Goal: Information Seeking & Learning: Find specific page/section

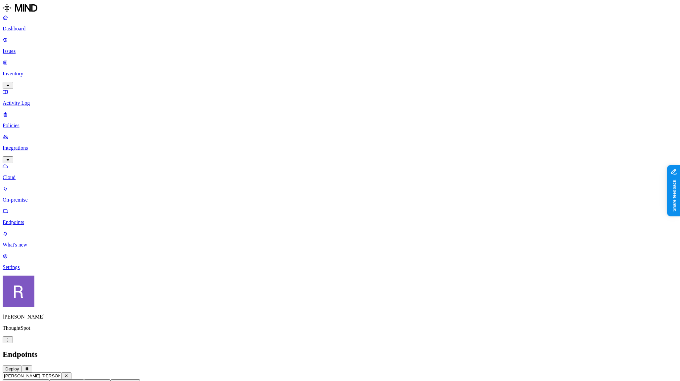
scroll to position [0, 2]
click at [36, 123] on p "Policies" at bounding box center [340, 126] width 674 height 6
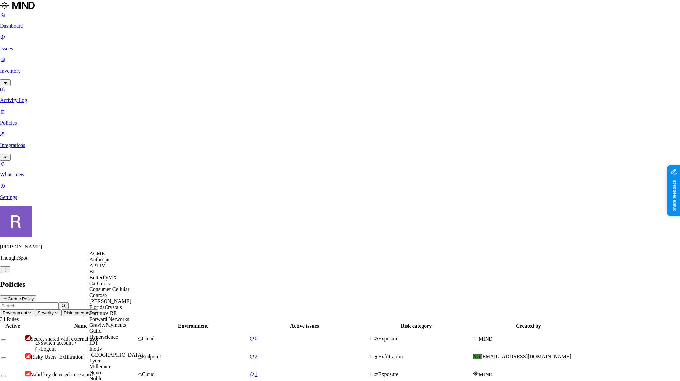
click at [123, 257] on div "ACME" at bounding box center [121, 254] width 64 height 6
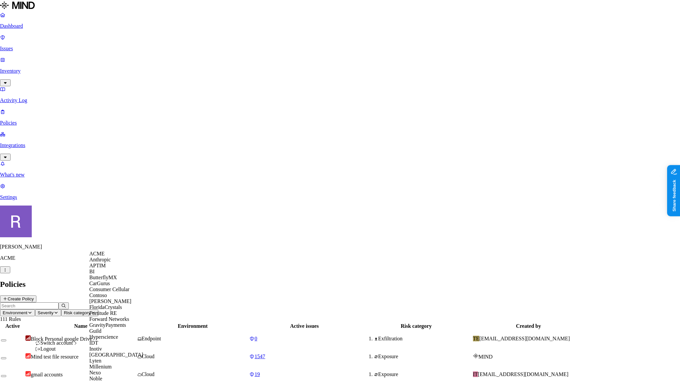
scroll to position [328, 0]
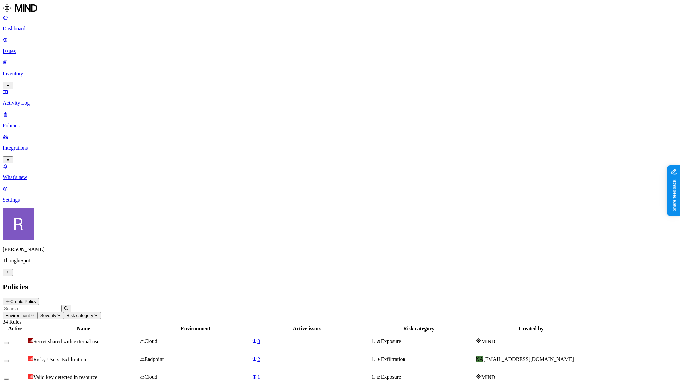
click at [31, 145] on p "Integrations" at bounding box center [340, 148] width 674 height 6
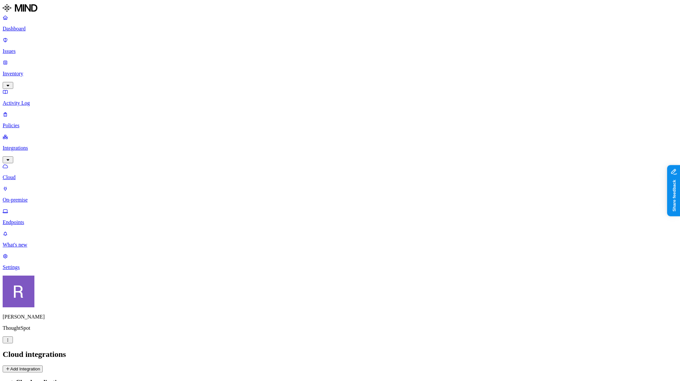
click at [32, 220] on p "Endpoints" at bounding box center [340, 223] width 674 height 6
drag, startPoint x: 631, startPoint y: 25, endPoint x: 642, endPoint y: 25, distance: 10.2
click at [61, 373] on input "text" at bounding box center [32, 376] width 59 height 7
click at [61, 373] on input "[PERSON_NAME].[PERSON_NAME]" at bounding box center [32, 376] width 59 height 7
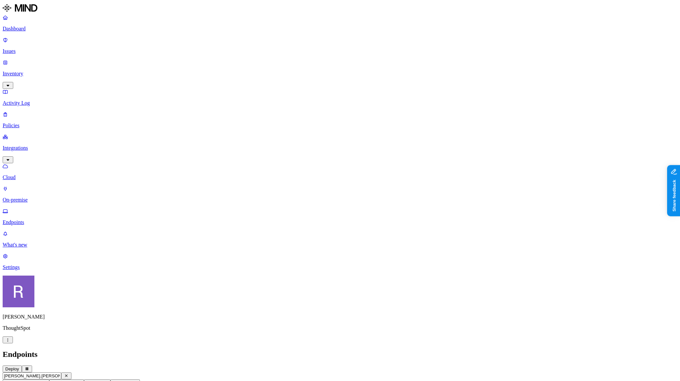
click at [61, 373] on input "[PERSON_NAME].[PERSON_NAME]" at bounding box center [32, 376] width 59 height 7
type input "als-macbook-pro"
drag, startPoint x: 437, startPoint y: 61, endPoint x: 422, endPoint y: 63, distance: 15.3
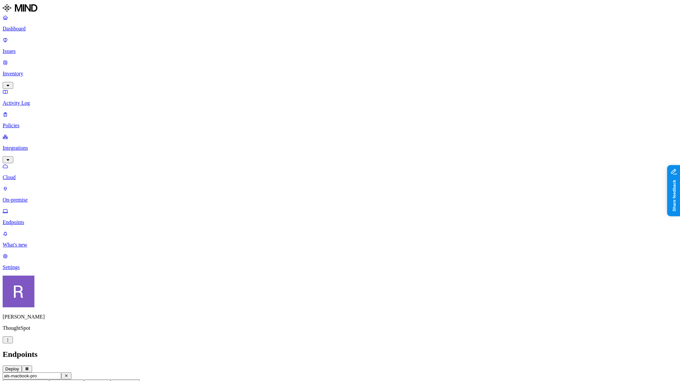
click at [61, 373] on input "als-macbook-pro" at bounding box center [32, 376] width 59 height 7
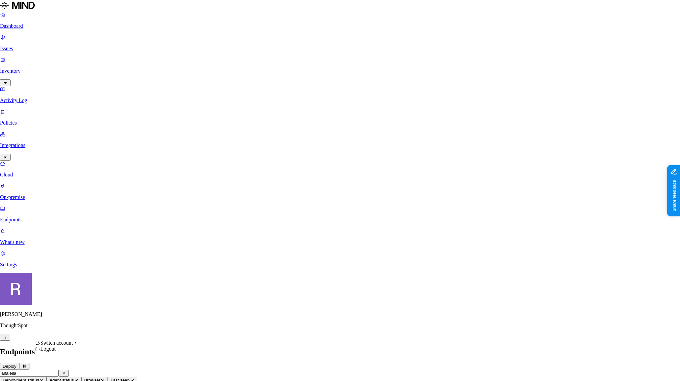
click at [61, 375] on html "Dashboard Issues Inventory Activity Log Policies Integrations Cloud On-premise …" at bounding box center [340, 255] width 680 height 511
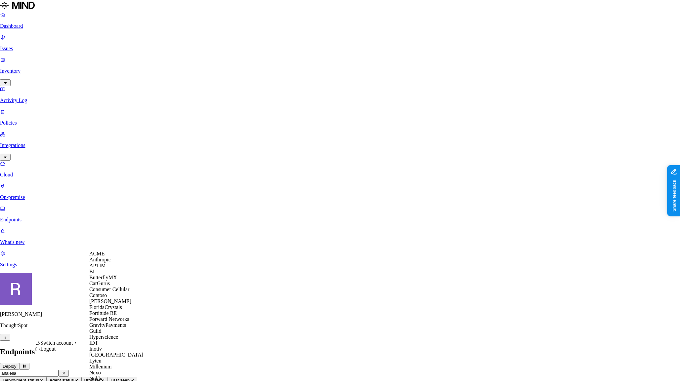
click at [200, 335] on html "Dashboard Issues Inventory Activity Log Policies Integrations Cloud On-premise …" at bounding box center [340, 255] width 680 height 511
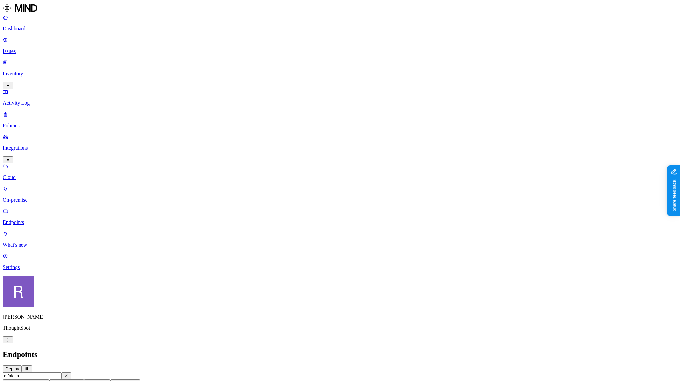
scroll to position [0, 0]
click at [61, 373] on input "alfaiella" at bounding box center [32, 376] width 59 height 7
type input "a"
type input "[PERSON_NAME].[PERSON_NAME]"
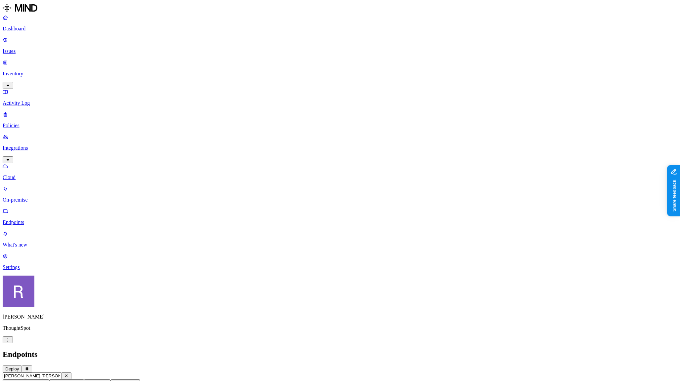
click at [29, 71] on p "Inventory" at bounding box center [340, 74] width 674 height 6
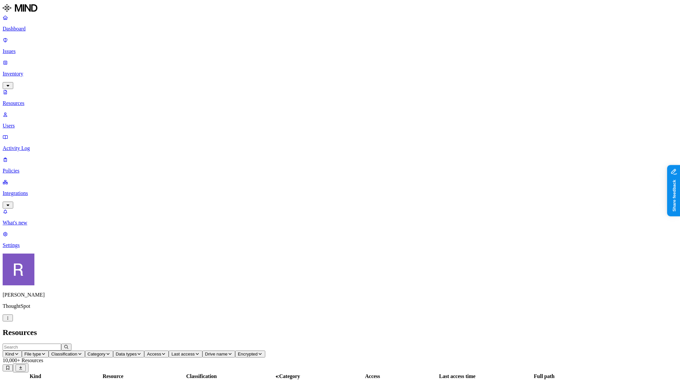
click at [29, 123] on p "Users" at bounding box center [340, 126] width 674 height 6
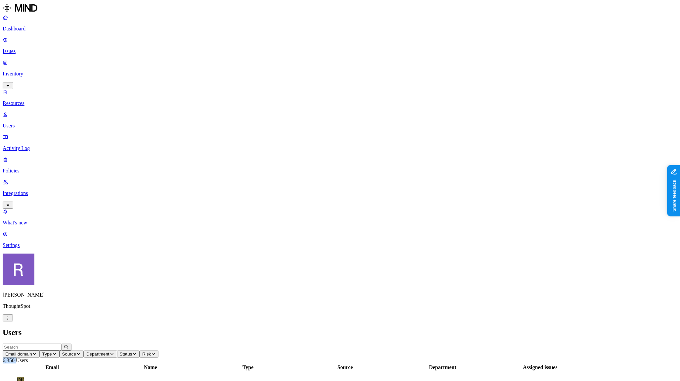
drag, startPoint x: 651, startPoint y: 23, endPoint x: 661, endPoint y: 22, distance: 9.6
click at [28, 357] on span "6,350 Users" at bounding box center [15, 360] width 25 height 6
click at [327, 328] on div "Users" at bounding box center [340, 332] width 674 height 9
click at [32, 351] on span "Email domain" at bounding box center [18, 353] width 27 height 5
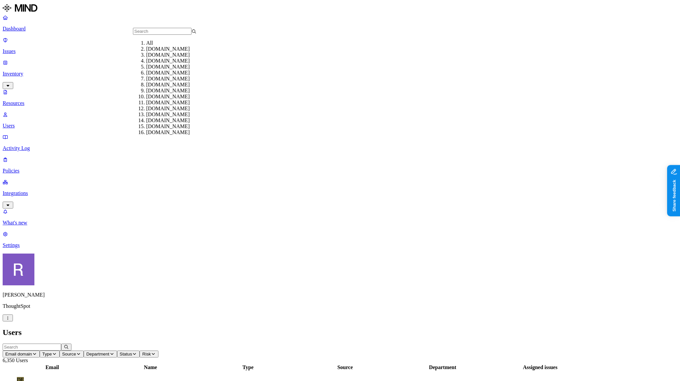
click at [57, 351] on icon "button" at bounding box center [54, 353] width 5 height 4
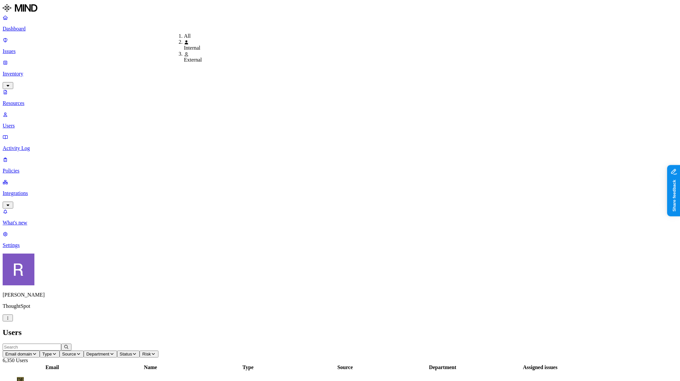
drag, startPoint x: 189, startPoint y: 50, endPoint x: 194, endPoint y: 45, distance: 7.1
click at [191, 48] on span "Internal" at bounding box center [192, 48] width 17 height 6
click at [149, 351] on span "Status" at bounding box center [143, 353] width 13 height 5
click at [282, 44] on div "Enabled" at bounding box center [282, 42] width 0 height 6
click at [98, 351] on icon "button" at bounding box center [95, 353] width 5 height 4
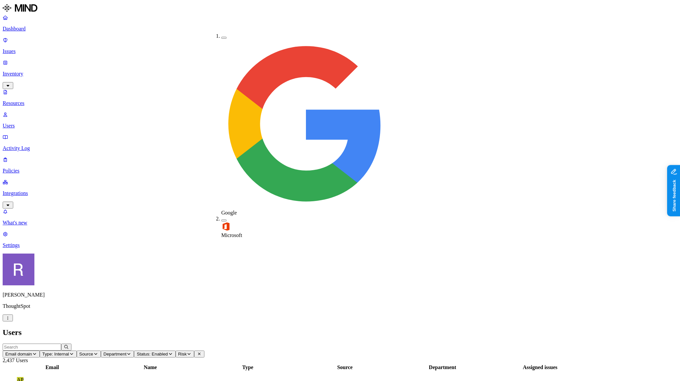
click at [228, 232] on span "Microsoft" at bounding box center [231, 235] width 21 height 6
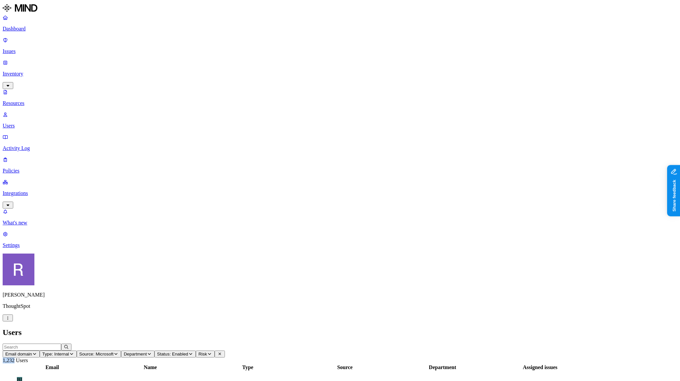
drag, startPoint x: 651, startPoint y: 23, endPoint x: 643, endPoint y: 24, distance: 7.7
click at [28, 357] on span "1,232 Users" at bounding box center [15, 360] width 25 height 6
click at [114, 351] on span "Source: Microsoft" at bounding box center [96, 353] width 34 height 5
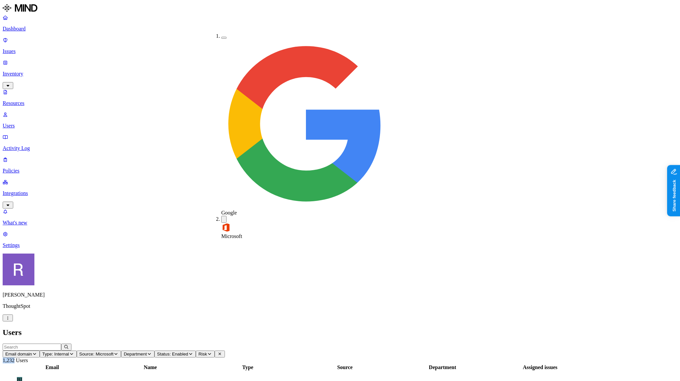
click at [221, 216] on button "button" at bounding box center [223, 219] width 5 height 7
click at [293, 328] on header "Users" at bounding box center [340, 332] width 674 height 9
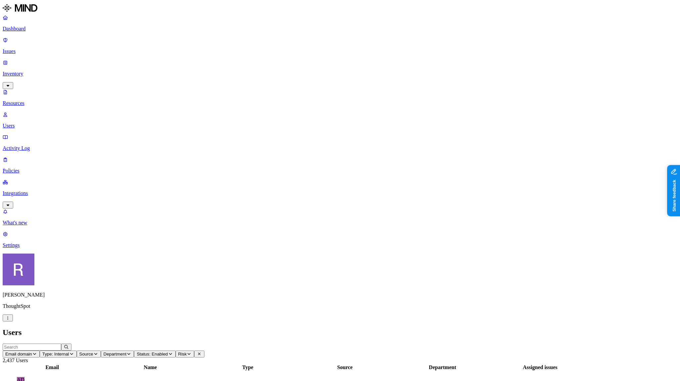
click at [168, 351] on span "Status: Enabled" at bounding box center [152, 353] width 31 height 5
click at [282, 34] on div "All" at bounding box center [282, 36] width 0 height 6
click at [77, 350] on button "Type: Internal" at bounding box center [58, 353] width 37 height 7
click at [184, 37] on div "All" at bounding box center [184, 36] width 0 height 6
click at [487, 328] on h2 "Users" at bounding box center [340, 332] width 674 height 9
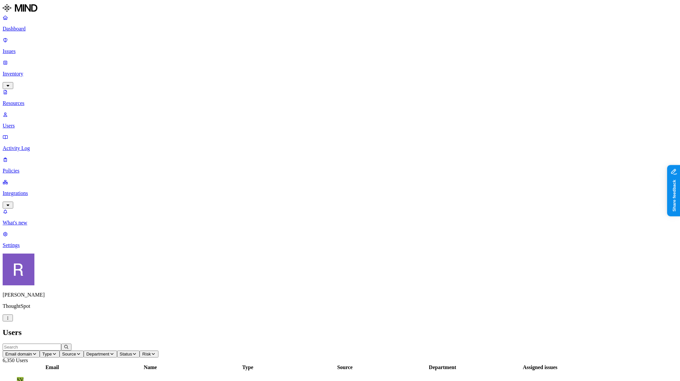
click at [132, 351] on span "Status" at bounding box center [126, 353] width 13 height 5
click at [267, 44] on div "Enabled" at bounding box center [267, 42] width 0 height 6
click at [61, 343] on input "text" at bounding box center [32, 346] width 59 height 7
type input "navoday"
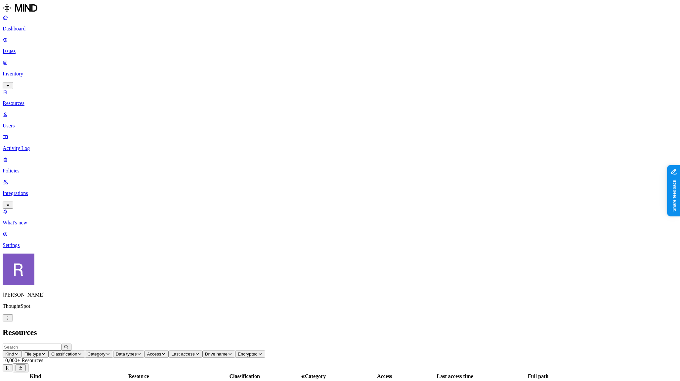
scroll to position [6, 0]
